Goal: Task Accomplishment & Management: Use online tool/utility

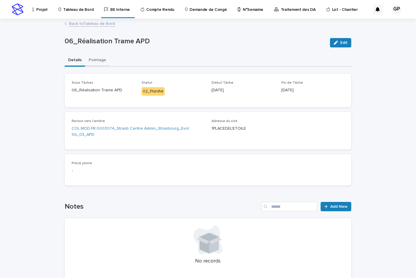
click at [92, 57] on button "Pointage" at bounding box center [97, 60] width 25 height 12
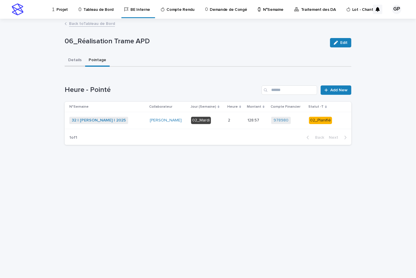
click at [73, 58] on button "Details" at bounding box center [75, 60] width 20 height 12
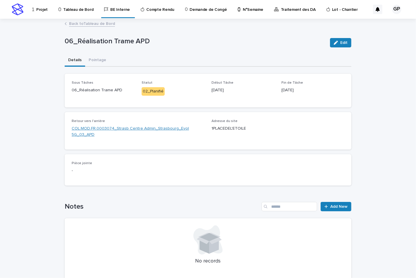
click at [138, 128] on link "COL.MOD.FR.0003074_Strasb Centre Admin_Strasbourg_Evol 5G_03_APD" at bounding box center [138, 131] width 133 height 12
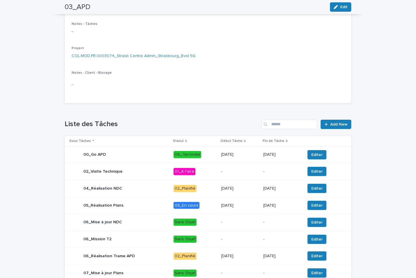
scroll to position [130, 0]
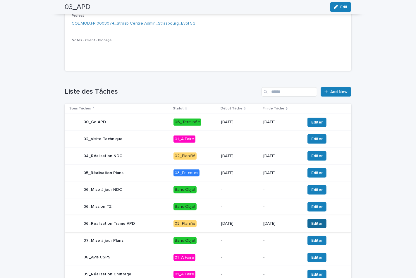
click at [314, 223] on span "Editer" at bounding box center [316, 223] width 11 height 6
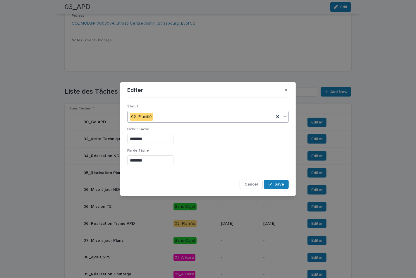
click at [284, 119] on icon at bounding box center [285, 116] width 6 height 6
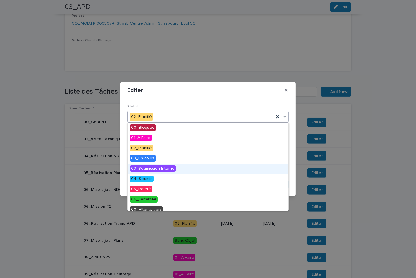
click at [168, 169] on span "03_Soumission Interne" at bounding box center [153, 168] width 46 height 6
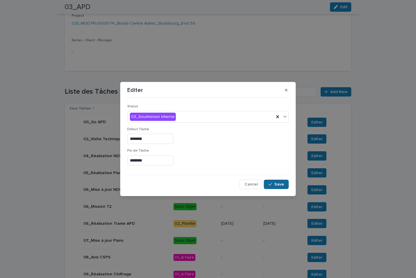
click at [283, 185] on span "Save" at bounding box center [279, 184] width 10 height 4
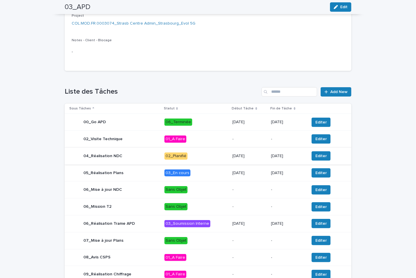
scroll to position [0, 0]
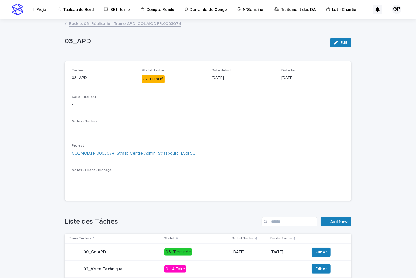
click at [87, 21] on link "Back to 06_Réalisation [PERSON_NAME] APD_COL.MOD.FR.0003074" at bounding box center [125, 23] width 112 height 7
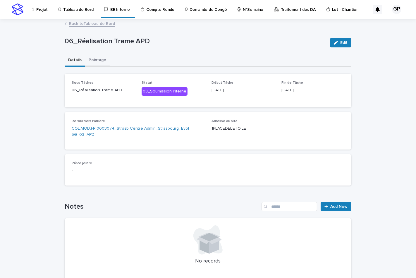
click at [94, 62] on button "Pointage" at bounding box center [97, 60] width 25 height 12
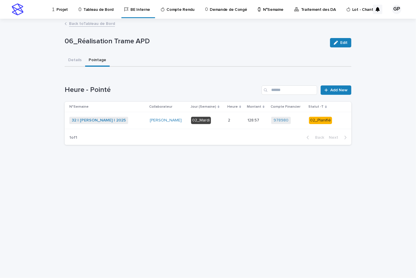
click at [322, 119] on div "02_Planifié" at bounding box center [320, 120] width 23 height 7
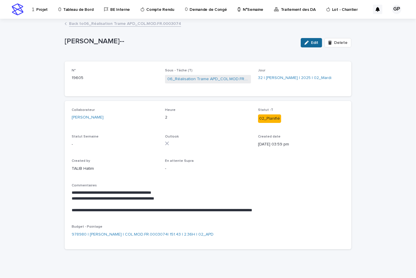
click at [311, 44] on span "Edit" at bounding box center [314, 43] width 7 height 4
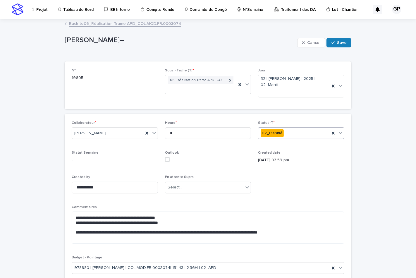
click at [337, 132] on icon at bounding box center [340, 133] width 6 height 6
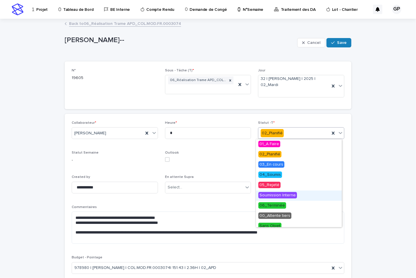
click at [284, 194] on span "Soumission Interne" at bounding box center [277, 195] width 39 height 6
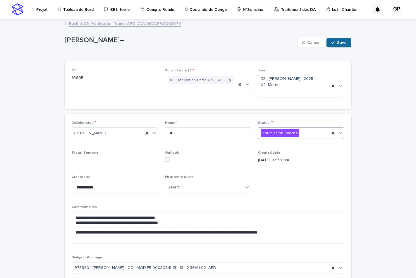
click at [333, 45] on button "Save" at bounding box center [338, 42] width 25 height 9
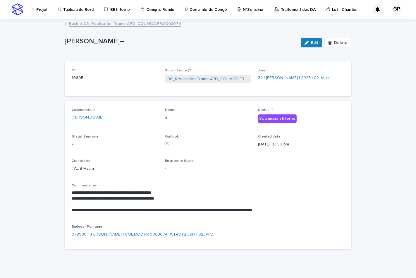
click at [71, 22] on link "Back to 06_Réalisation [PERSON_NAME] APD_COL.MOD.FR.0003074" at bounding box center [125, 23] width 112 height 7
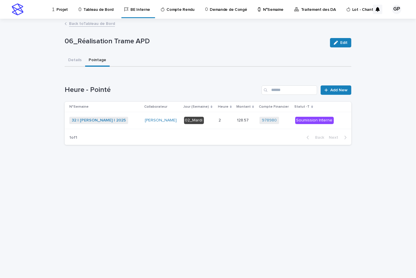
click at [74, 23] on link "Back to Tableau de Bord" at bounding box center [92, 23] width 46 height 7
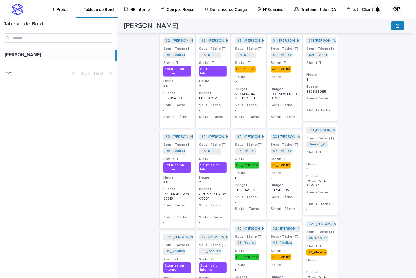
scroll to position [210, 0]
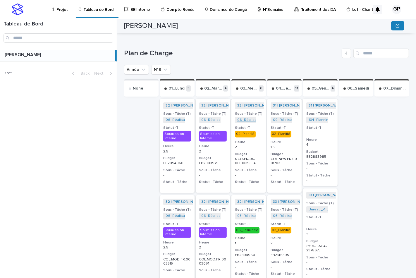
click at [242, 118] on link "06_Réalisation Trame APD_NCO-FR-04-1829354" at bounding box center [277, 120] width 81 height 4
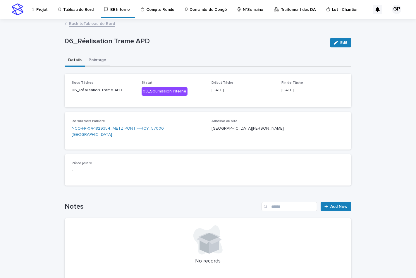
click at [91, 60] on button "Pointage" at bounding box center [97, 60] width 25 height 12
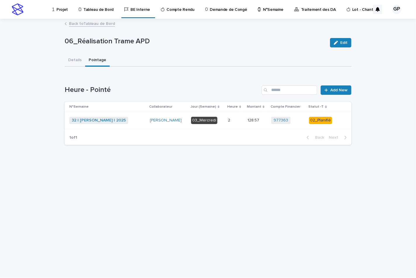
click at [317, 119] on div "02_Planifié" at bounding box center [320, 120] width 23 height 7
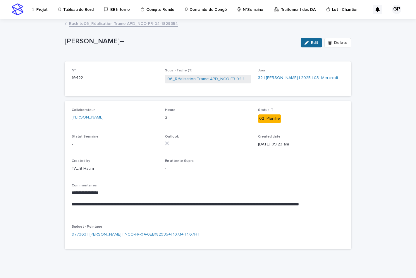
click at [308, 43] on div "button" at bounding box center [307, 43] width 6 height 4
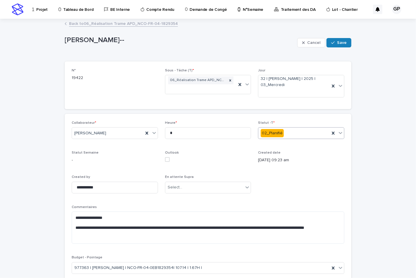
click at [338, 133] on icon at bounding box center [340, 133] width 4 height 2
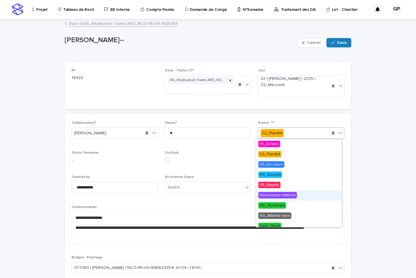
click at [281, 194] on span "Soumission Interne" at bounding box center [277, 195] width 39 height 6
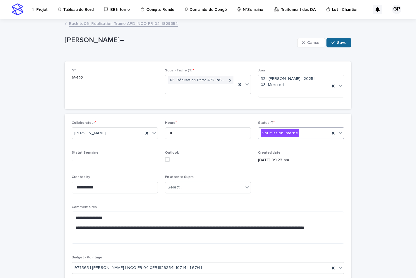
click at [337, 42] on span "Save" at bounding box center [342, 43] width 10 height 4
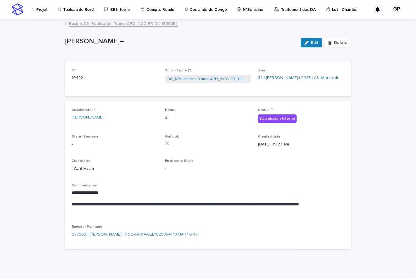
click at [126, 24] on link "Back to 06_Réalisation [PERSON_NAME] APD_NCO-FR-04-1829354" at bounding box center [123, 23] width 109 height 7
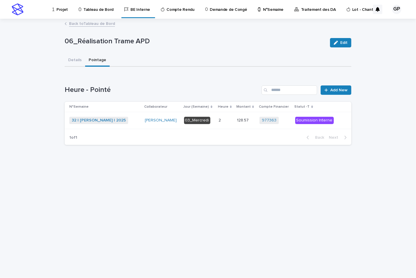
click at [82, 23] on link "Back to Tableau de Bord" at bounding box center [92, 23] width 46 height 7
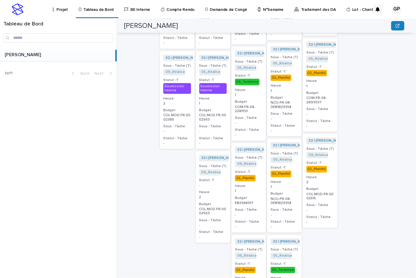
scroll to position [519, 0]
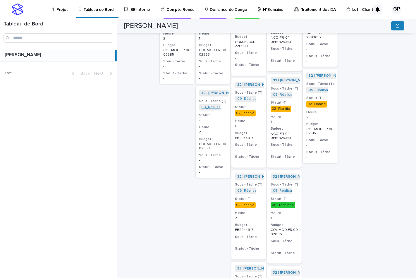
click at [208, 105] on link "09_Réalisation Chiffrage_COL.MOD.FR.0002563" at bounding box center [242, 107] width 82 height 4
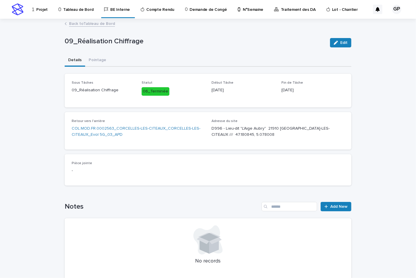
click at [91, 24] on link "Back to Tableau de Bord" at bounding box center [92, 23] width 46 height 7
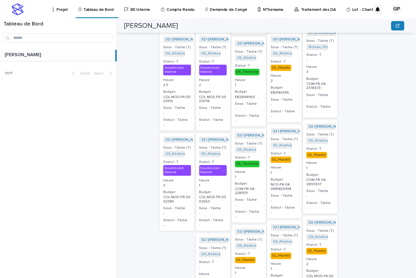
scroll to position [243, 0]
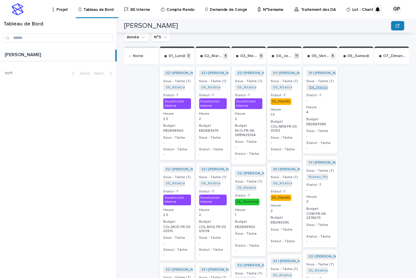
click at [320, 85] on link "104_Planning Travaux_COM-FR-04-2883985" at bounding box center [344, 87] width 73 height 4
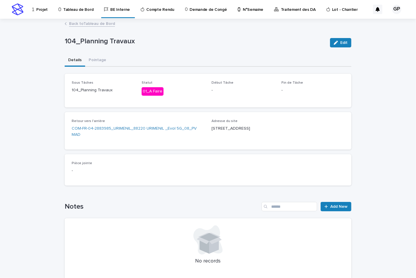
click at [85, 25] on link "Back to Tableau de Bord" at bounding box center [92, 23] width 46 height 7
